Goal: Task Accomplishment & Management: Manage account settings

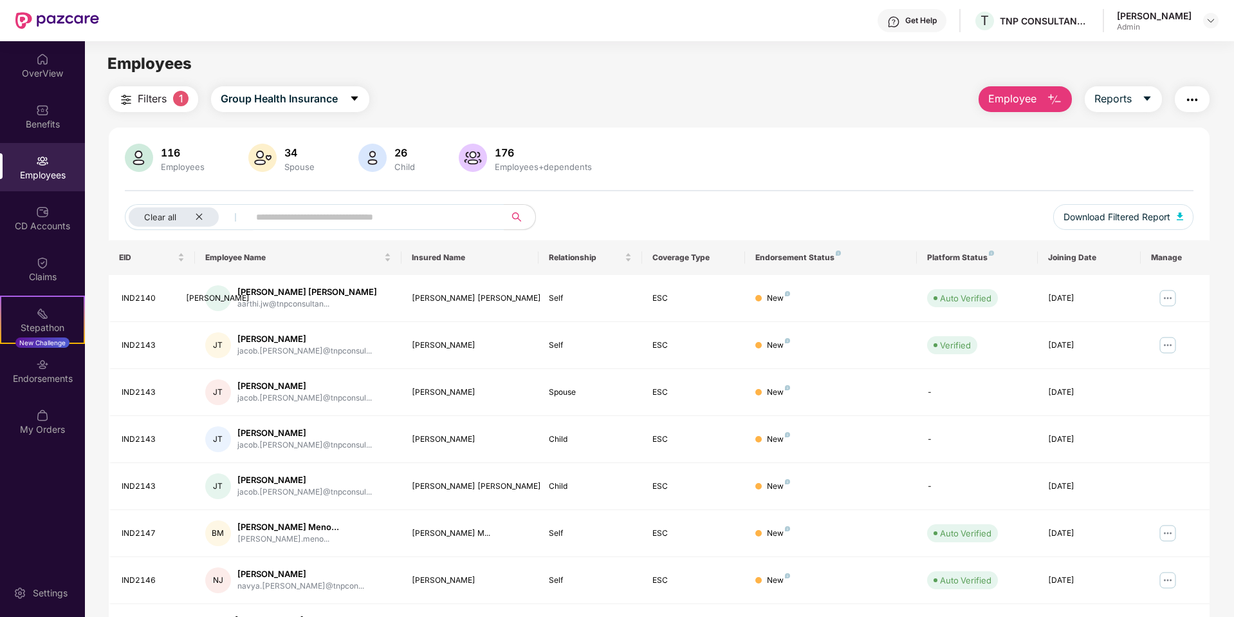
click at [172, 153] on div "116" at bounding box center [182, 152] width 49 height 13
click at [53, 165] on div "Employees" at bounding box center [42, 167] width 85 height 48
click at [42, 70] on div "OverView" at bounding box center [42, 73] width 85 height 13
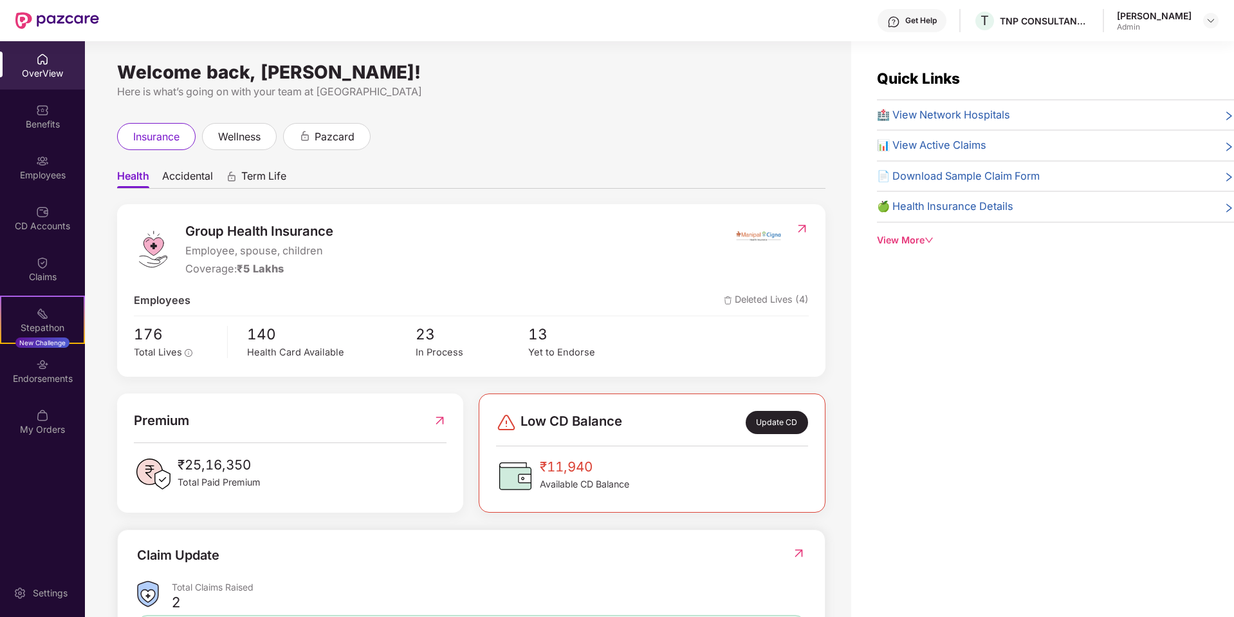
click at [668, 462] on div "₹11,940 Available CD Balance" at bounding box center [652, 475] width 312 height 39
click at [792, 420] on div "Update CD" at bounding box center [777, 422] width 62 height 23
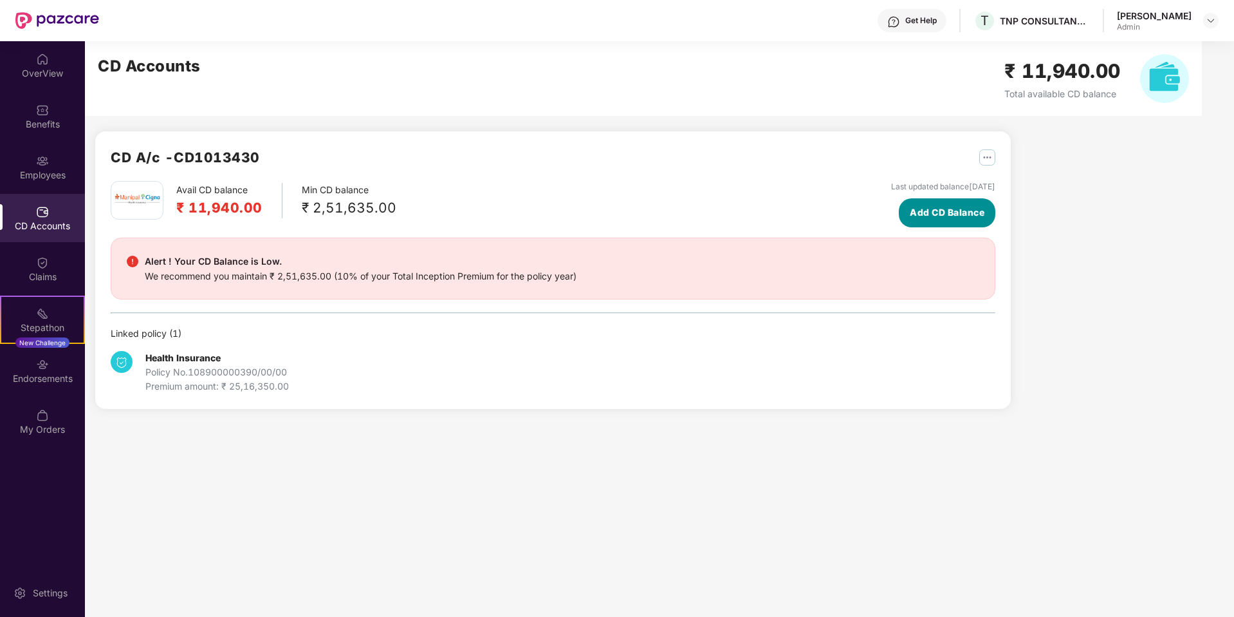
click at [951, 209] on span "Add CD Balance" at bounding box center [947, 212] width 75 height 14
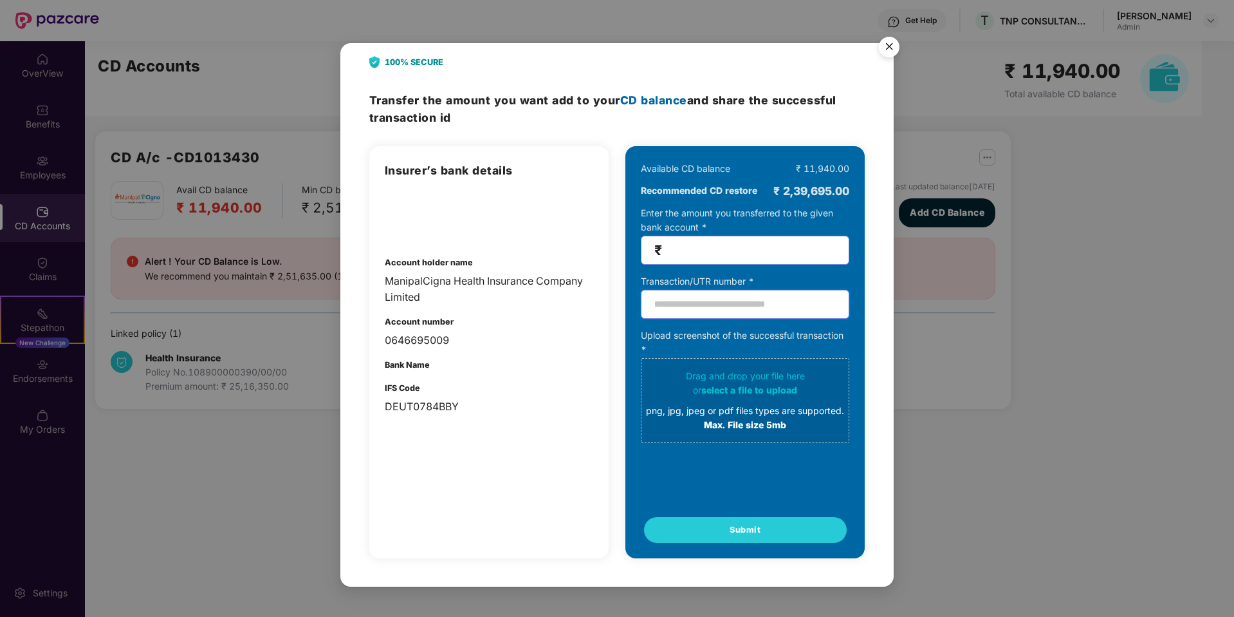
click at [759, 308] on input "text" at bounding box center [745, 304] width 209 height 29
click at [884, 49] on img "Close" at bounding box center [889, 49] width 36 height 36
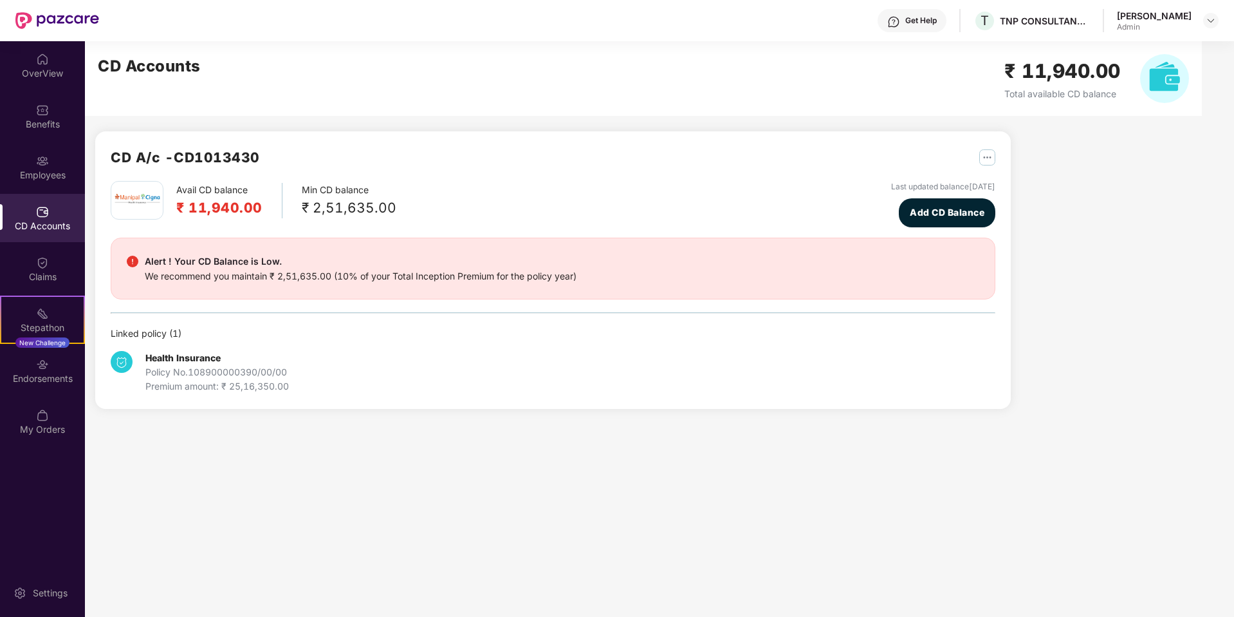
click at [935, 174] on img "Close" at bounding box center [938, 177] width 7 height 7
click at [793, 147] on div "CD A/c - CD1013430" at bounding box center [553, 164] width 885 height 34
